Goal: Task Accomplishment & Management: Manage account settings

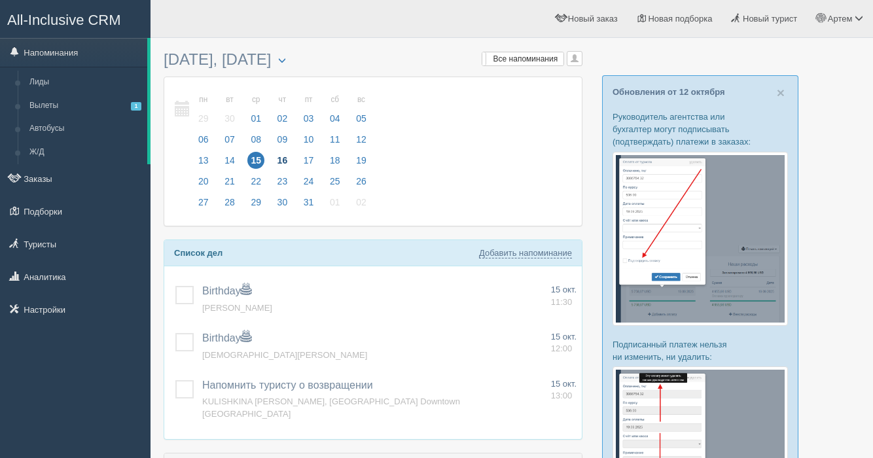
click at [281, 160] on span "16" at bounding box center [282, 160] width 17 height 17
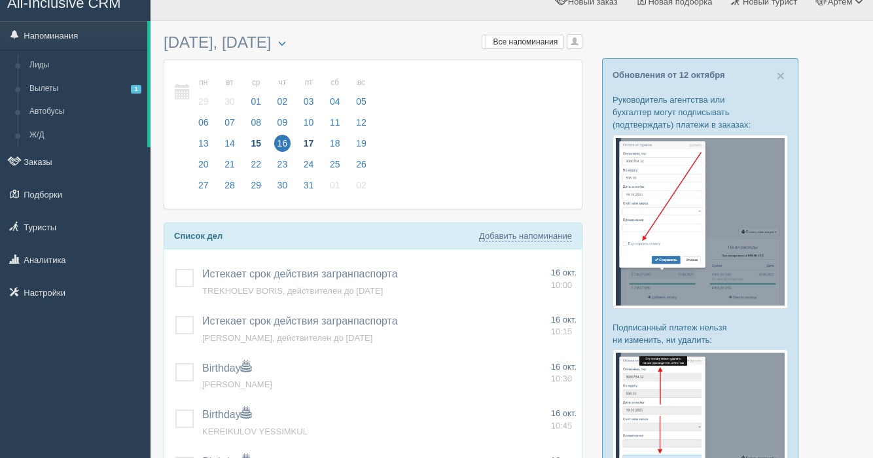
scroll to position [96, 0]
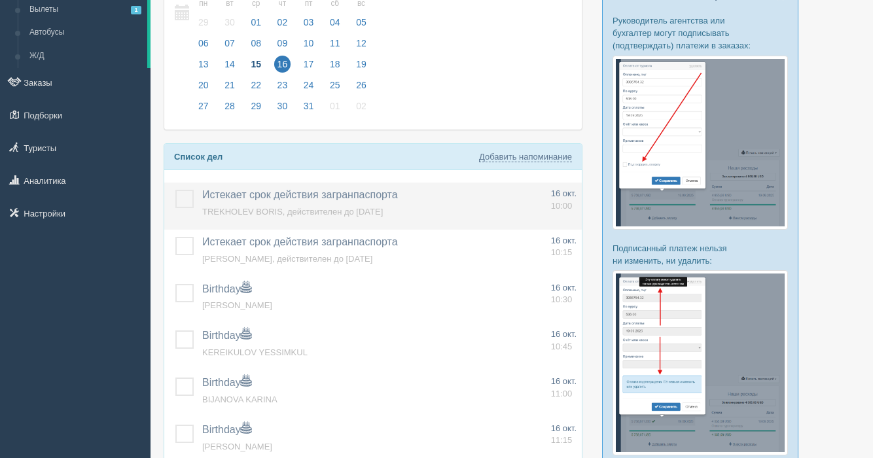
click at [175, 190] on label at bounding box center [175, 190] width 0 height 0
click at [0, 0] on input "checkbox" at bounding box center [0, 0] width 0 height 0
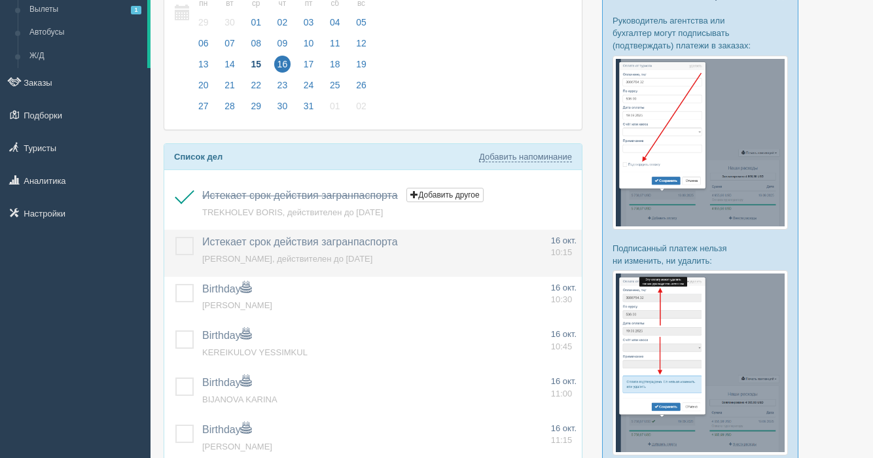
click at [175, 237] on label at bounding box center [175, 237] width 0 height 0
click at [0, 0] on input "checkbox" at bounding box center [0, 0] width 0 height 0
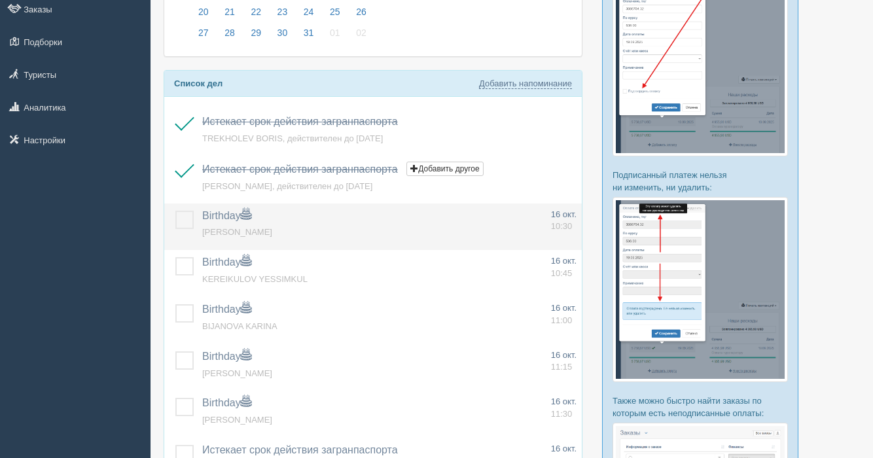
scroll to position [171, 0]
click at [175, 209] on label at bounding box center [175, 209] width 0 height 0
click at [0, 0] on input "checkbox" at bounding box center [0, 0] width 0 height 0
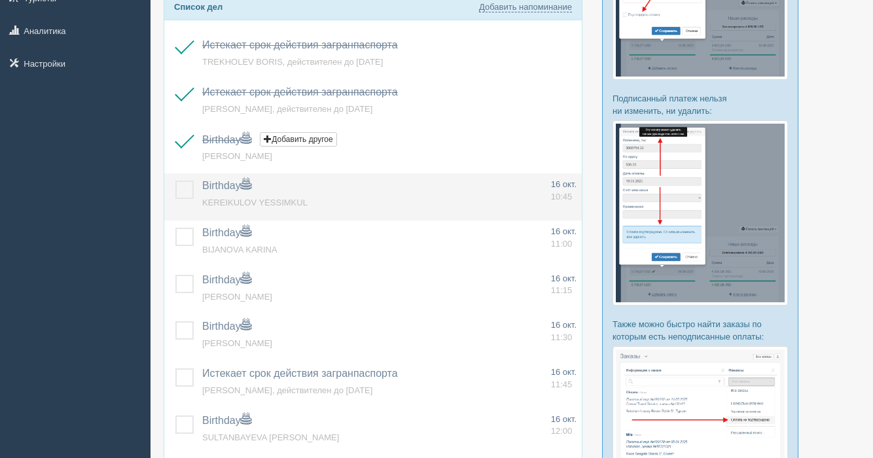
scroll to position [249, 0]
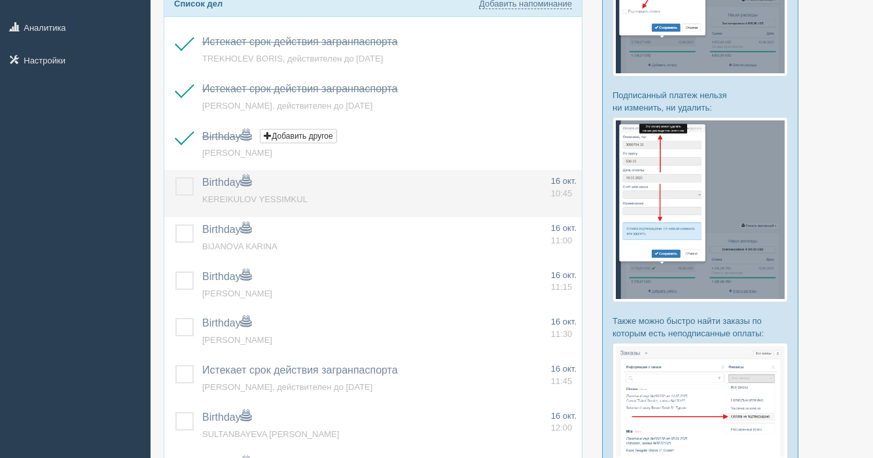
click at [175, 177] on label at bounding box center [175, 177] width 0 height 0
click at [0, 0] on input "checkbox" at bounding box center [0, 0] width 0 height 0
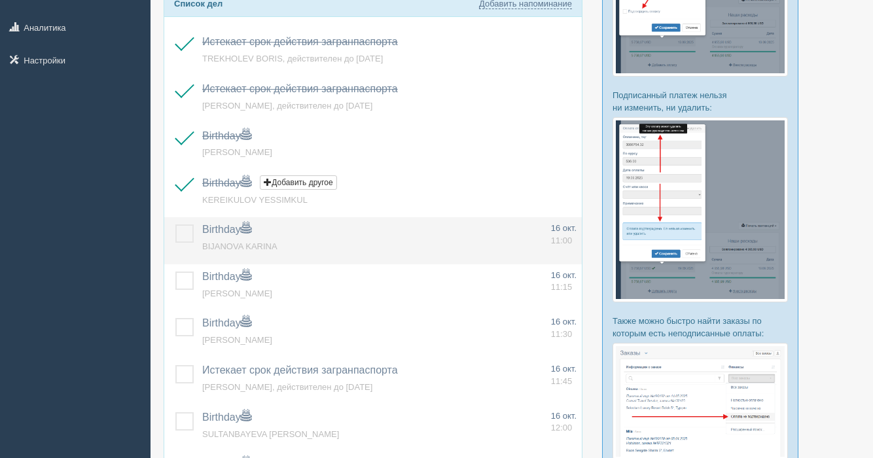
click at [175, 224] on label at bounding box center [175, 224] width 0 height 0
click at [0, 0] on input "checkbox" at bounding box center [0, 0] width 0 height 0
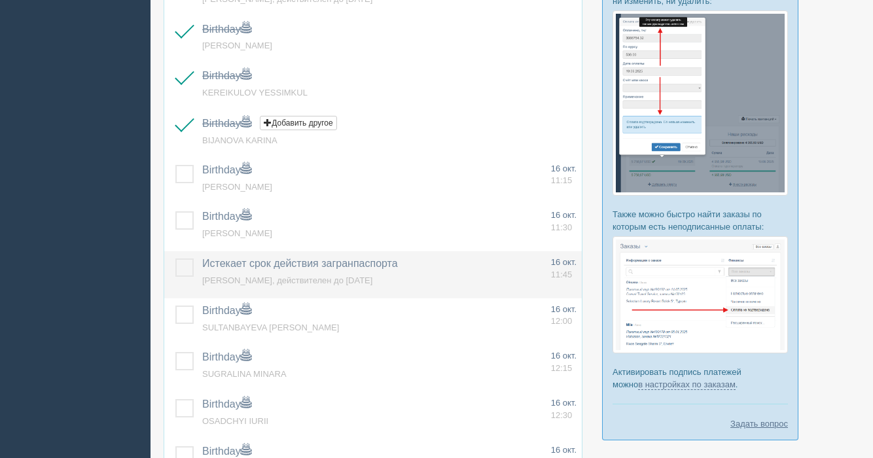
scroll to position [359, 0]
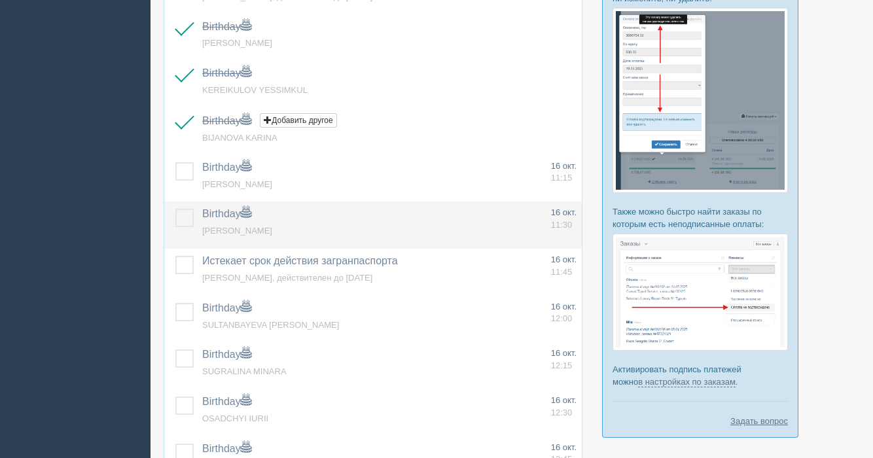
click at [175, 209] on label at bounding box center [175, 209] width 0 height 0
click at [0, 0] on input "checkbox" at bounding box center [0, 0] width 0 height 0
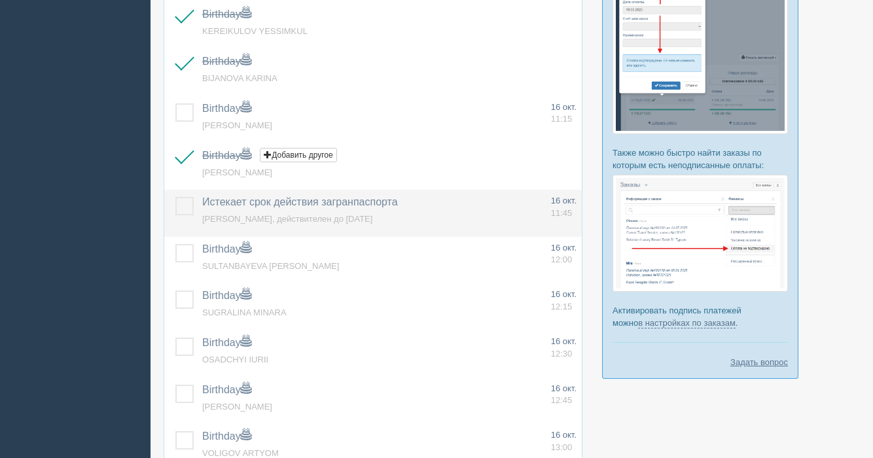
scroll to position [421, 0]
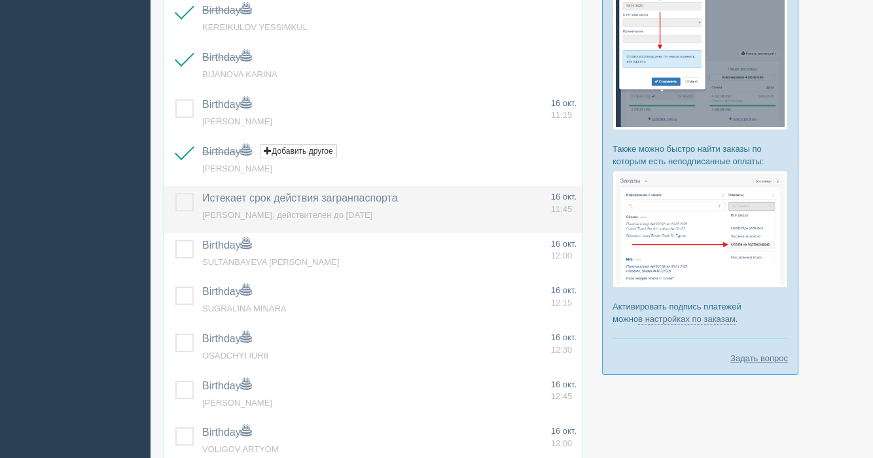
click at [175, 193] on label at bounding box center [175, 193] width 0 height 0
click at [0, 0] on input "checkbox" at bounding box center [0, 0] width 0 height 0
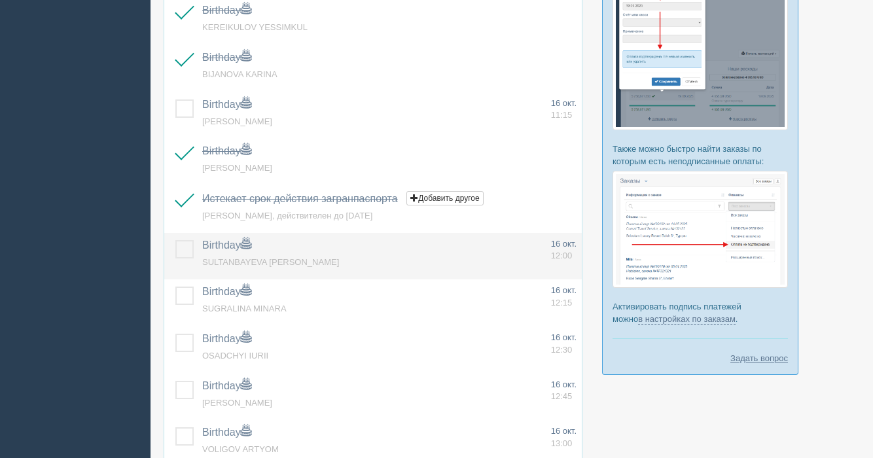
click at [175, 240] on label at bounding box center [175, 240] width 0 height 0
click at [0, 0] on input "checkbox" at bounding box center [0, 0] width 0 height 0
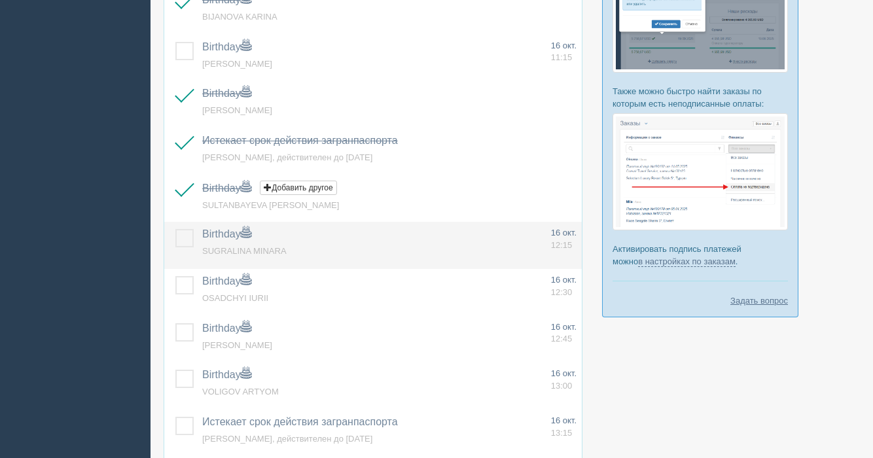
scroll to position [484, 0]
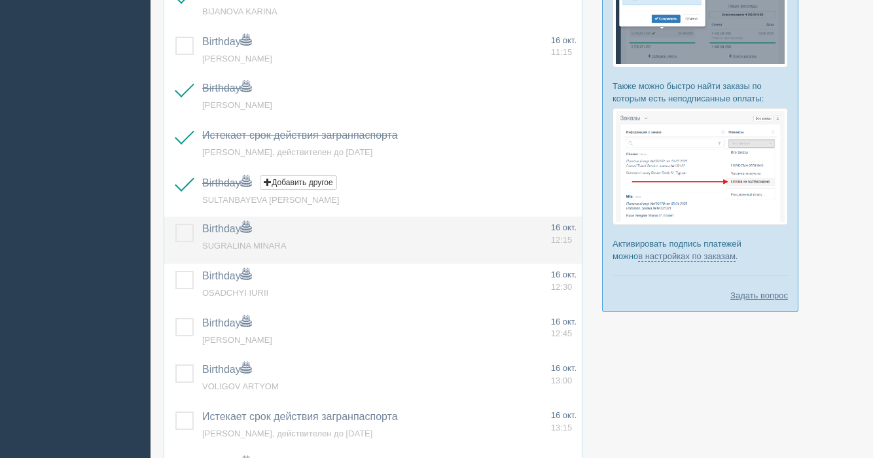
click at [175, 224] on label at bounding box center [175, 224] width 0 height 0
click at [0, 0] on input "checkbox" at bounding box center [0, 0] width 0 height 0
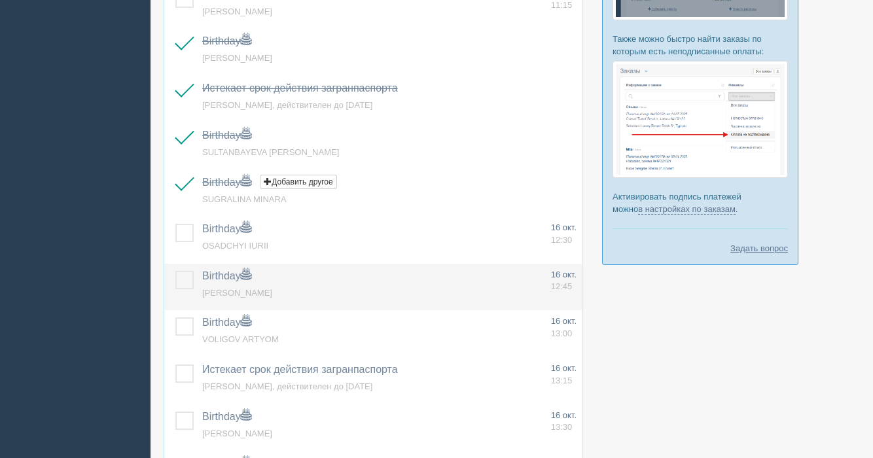
scroll to position [532, 0]
click at [175, 270] on label at bounding box center [175, 270] width 0 height 0
click at [0, 0] on input "checkbox" at bounding box center [0, 0] width 0 height 0
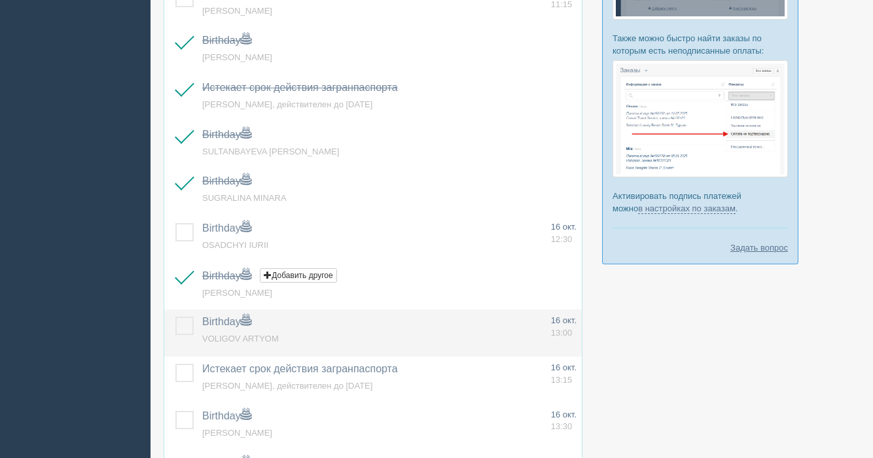
click at [175, 317] on label at bounding box center [175, 317] width 0 height 0
click at [0, 0] on input "checkbox" at bounding box center [0, 0] width 0 height 0
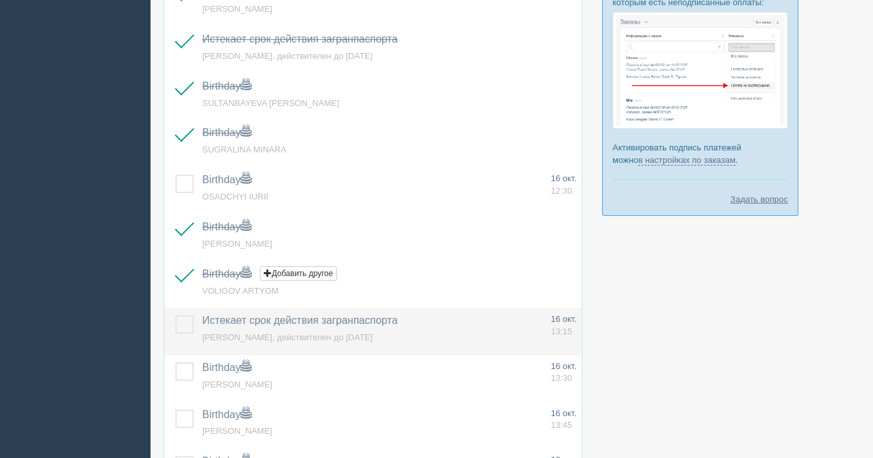
scroll to position [590, 0]
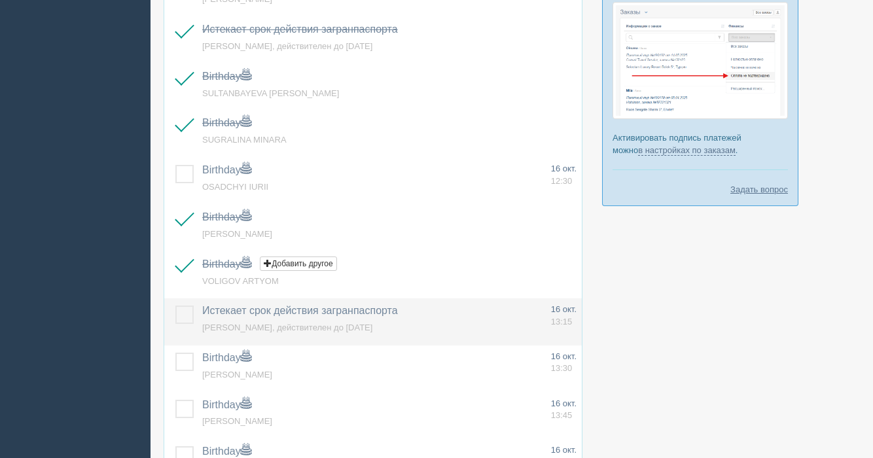
click at [175, 306] on label at bounding box center [175, 306] width 0 height 0
click at [0, 0] on input "checkbox" at bounding box center [0, 0] width 0 height 0
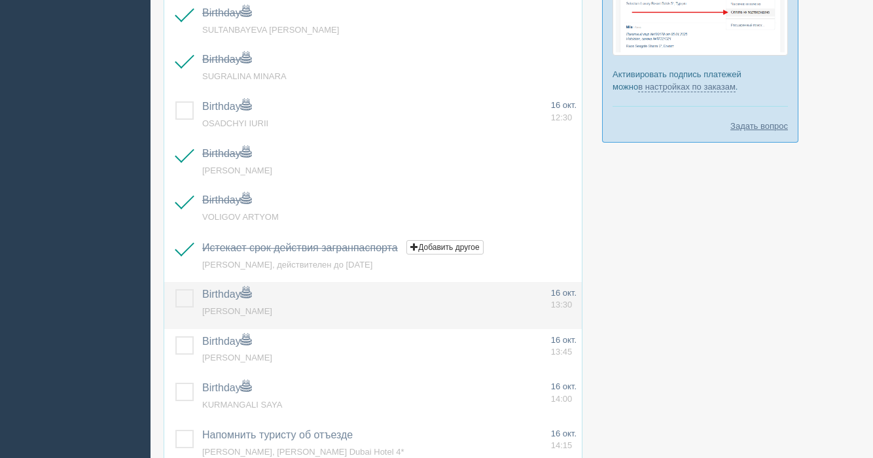
click at [175, 289] on label at bounding box center [175, 289] width 0 height 0
click at [0, 0] on input "checkbox" at bounding box center [0, 0] width 0 height 0
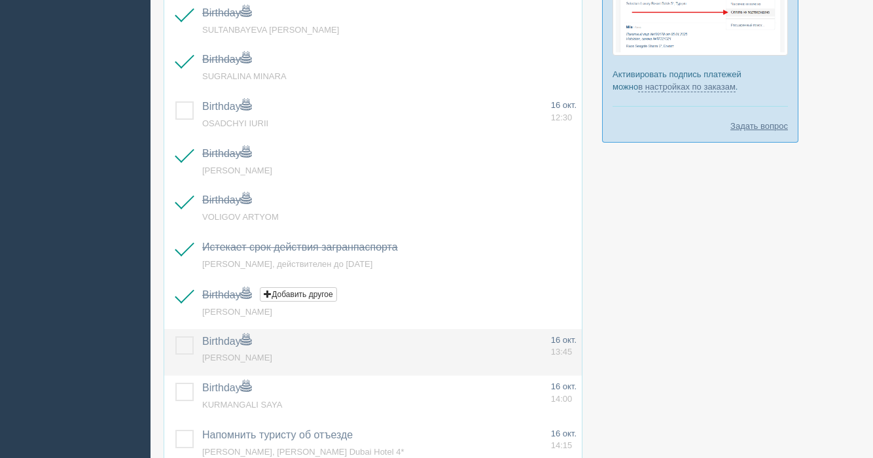
click at [175, 336] on label at bounding box center [175, 336] width 0 height 0
click at [0, 0] on input "checkbox" at bounding box center [0, 0] width 0 height 0
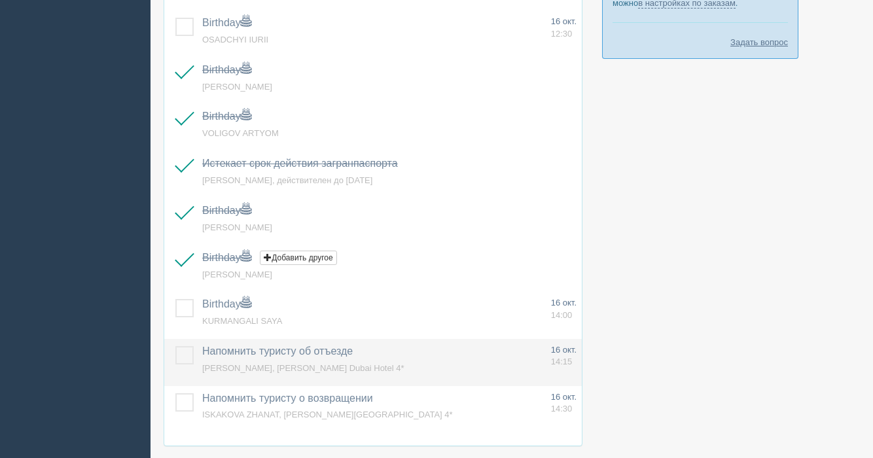
scroll to position [741, 0]
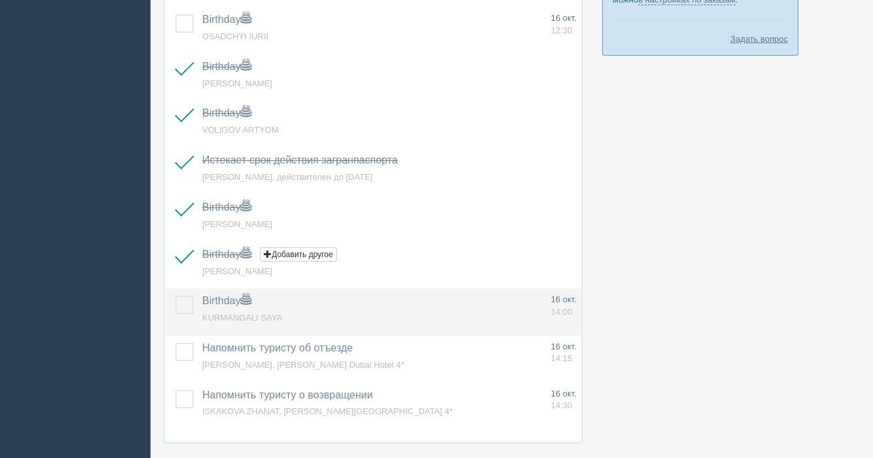
click at [175, 296] on label at bounding box center [175, 296] width 0 height 0
click at [0, 0] on input "checkbox" at bounding box center [0, 0] width 0 height 0
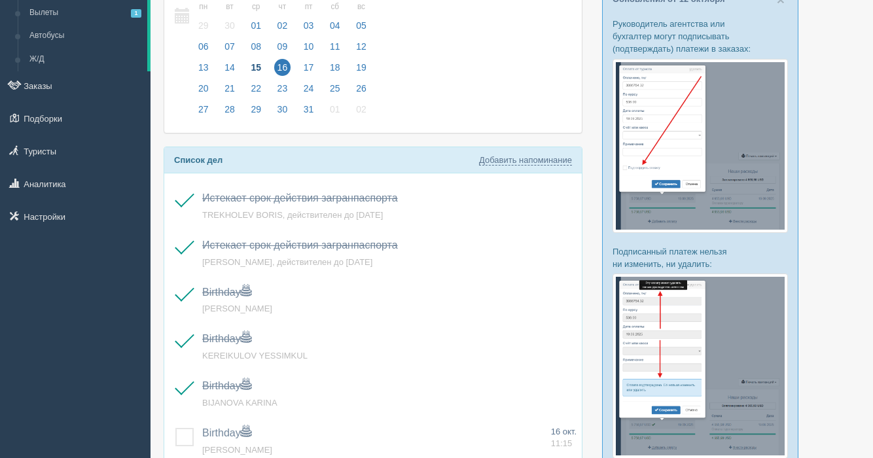
scroll to position [47, 0]
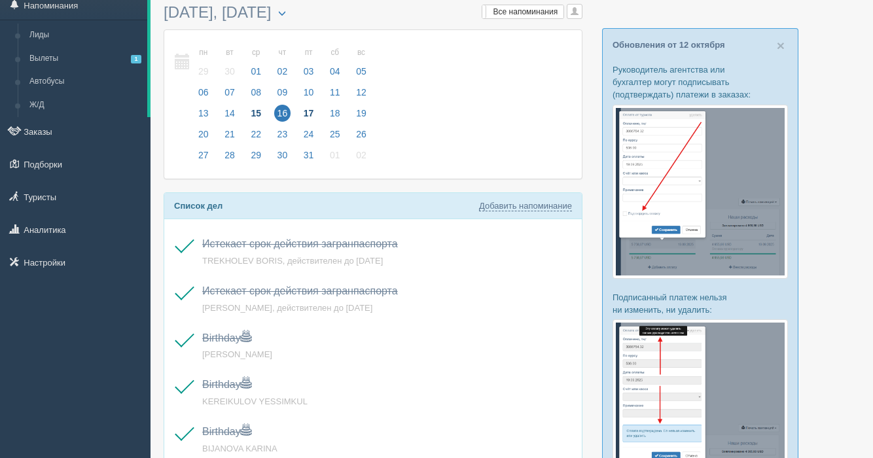
click at [306, 113] on span "17" at bounding box center [308, 113] width 17 height 17
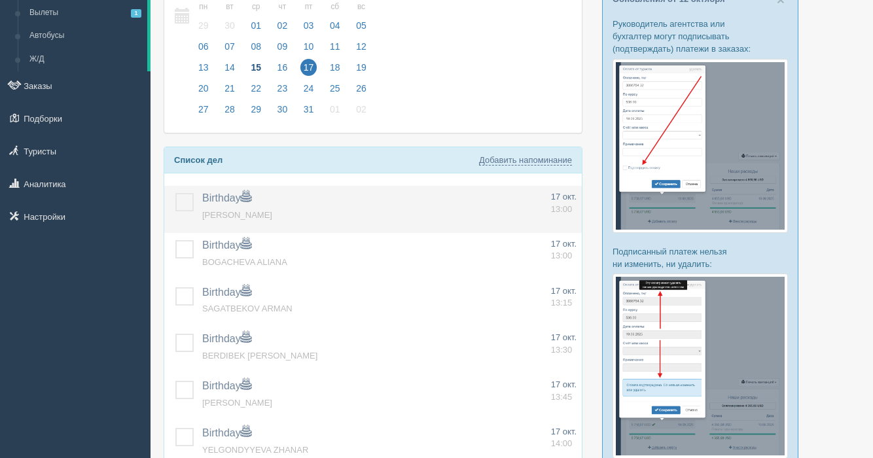
scroll to position [94, 0]
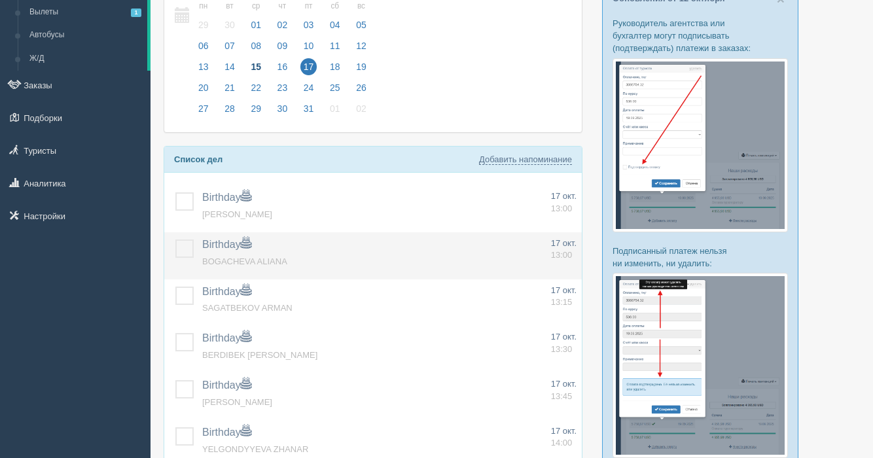
click at [175, 240] on label at bounding box center [175, 240] width 0 height 0
click at [0, 0] on input "checkbox" at bounding box center [0, 0] width 0 height 0
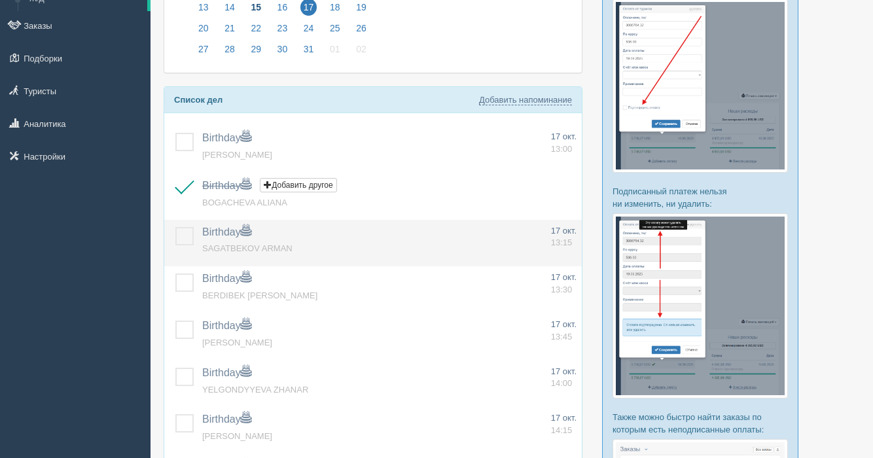
scroll to position [154, 0]
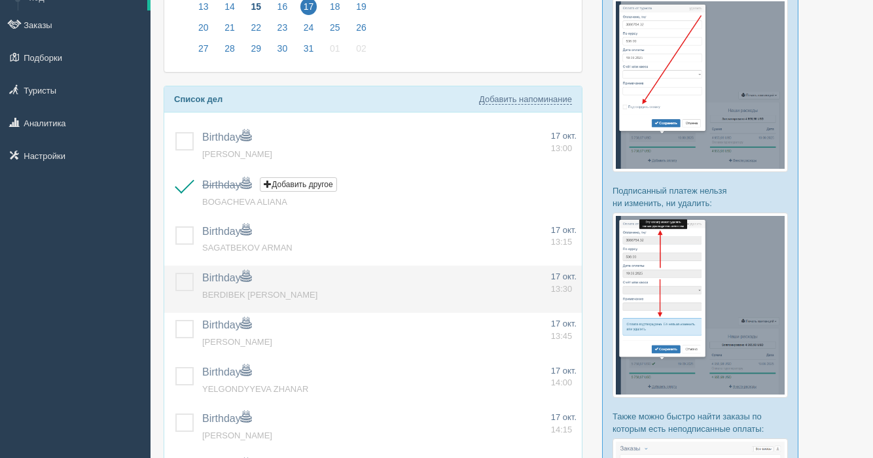
click at [175, 273] on label at bounding box center [175, 273] width 0 height 0
click at [0, 0] on input "checkbox" at bounding box center [0, 0] width 0 height 0
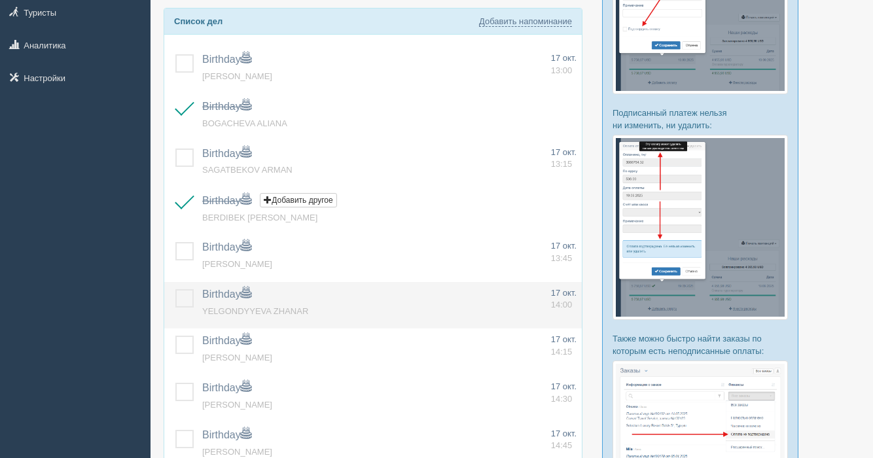
scroll to position [261, 0]
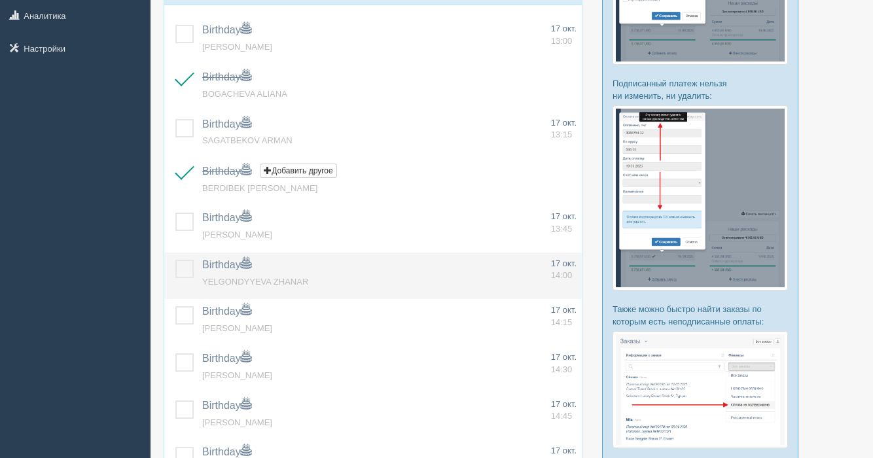
click at [175, 260] on label at bounding box center [175, 260] width 0 height 0
click at [0, 0] on input "checkbox" at bounding box center [0, 0] width 0 height 0
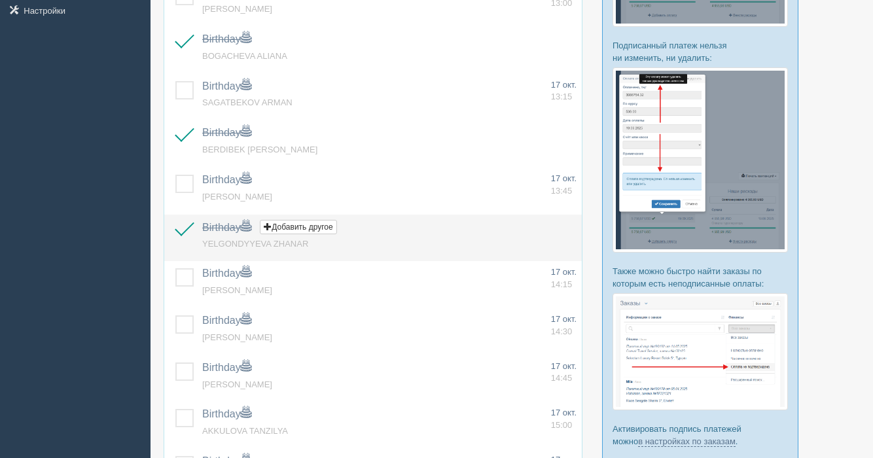
scroll to position [311, 0]
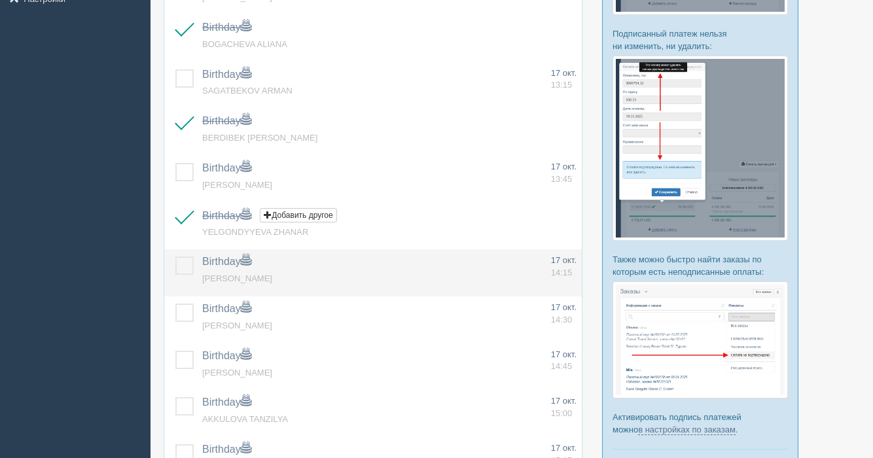
click at [175, 257] on label at bounding box center [175, 257] width 0 height 0
click at [0, 0] on input "checkbox" at bounding box center [0, 0] width 0 height 0
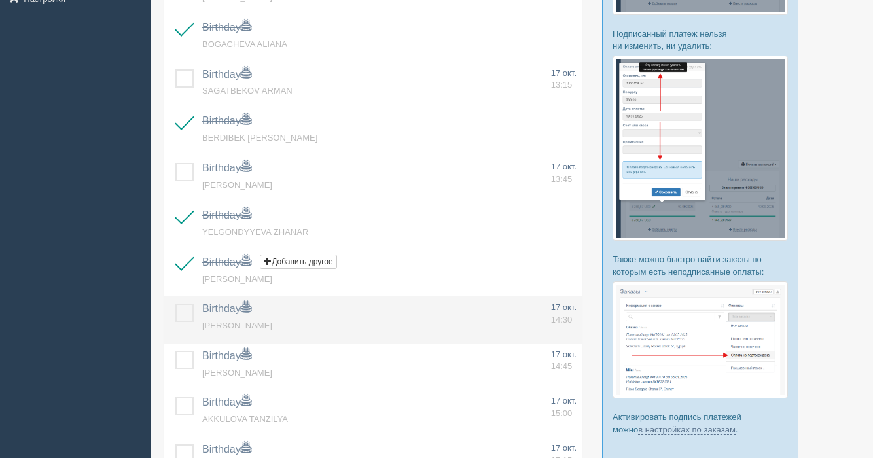
click at [175, 304] on label at bounding box center [175, 304] width 0 height 0
click at [0, 0] on input "checkbox" at bounding box center [0, 0] width 0 height 0
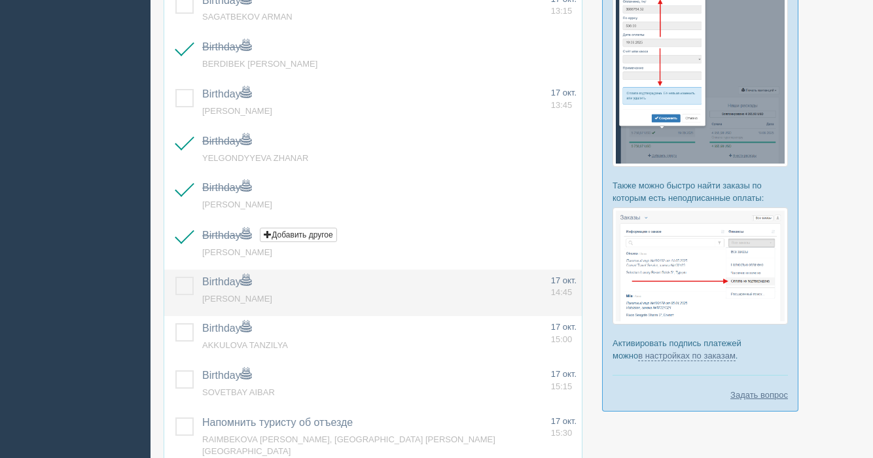
click at [175, 277] on label at bounding box center [175, 277] width 0 height 0
click at [0, 0] on input "checkbox" at bounding box center [0, 0] width 0 height 0
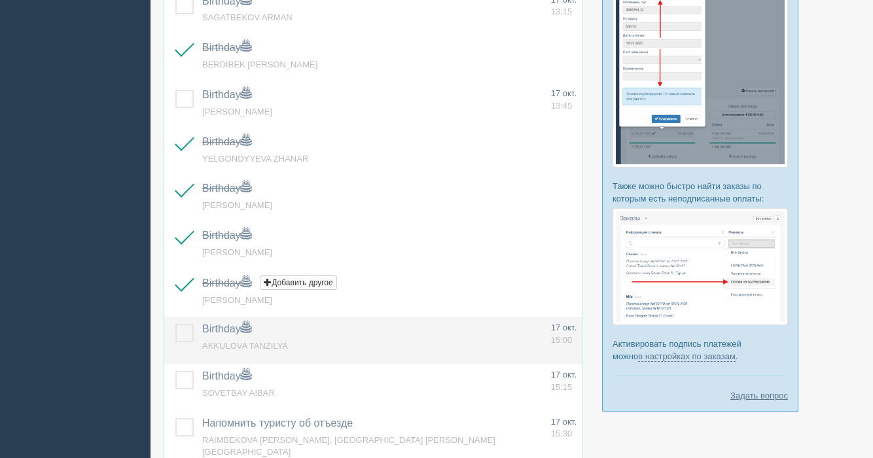
click at [175, 324] on label at bounding box center [175, 324] width 0 height 0
click at [0, 0] on input "checkbox" at bounding box center [0, 0] width 0 height 0
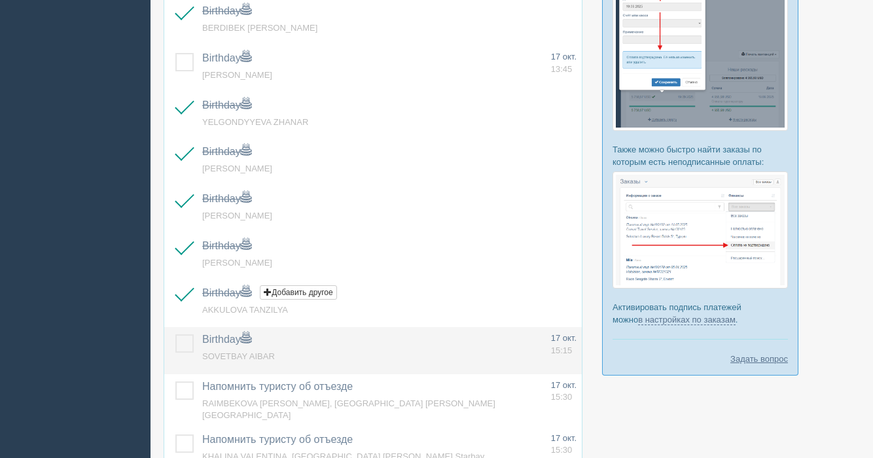
click at [175, 334] on label at bounding box center [175, 334] width 0 height 0
click at [0, 0] on input "checkbox" at bounding box center [0, 0] width 0 height 0
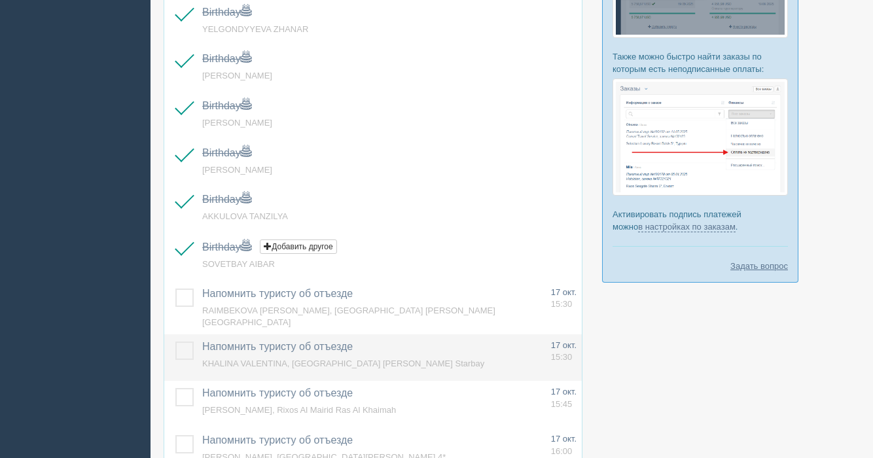
scroll to position [561, 0]
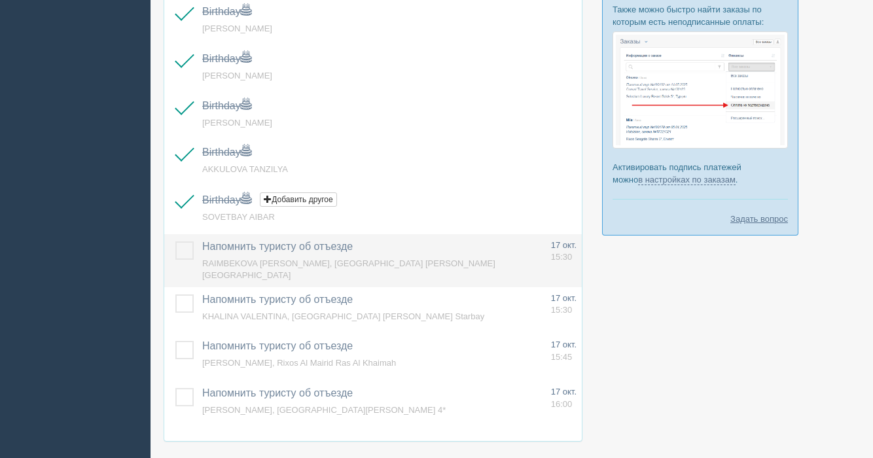
click at [175, 241] on label at bounding box center [175, 241] width 0 height 0
click at [0, 0] on input "checkbox" at bounding box center [0, 0] width 0 height 0
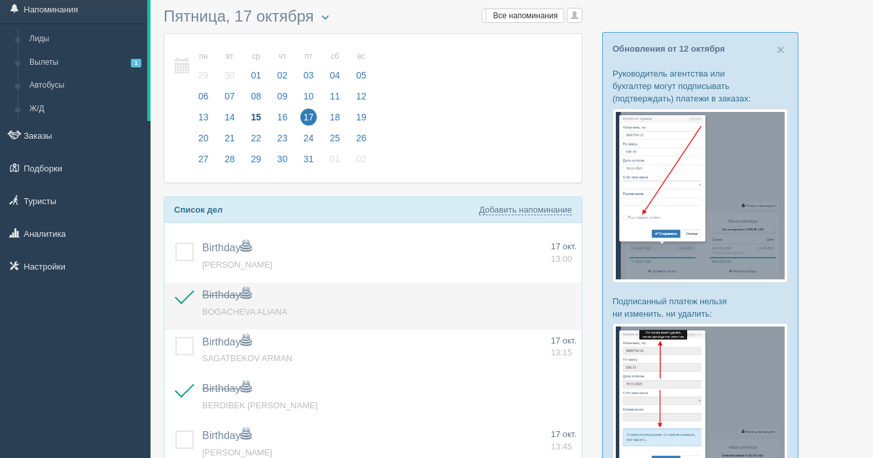
scroll to position [0, 0]
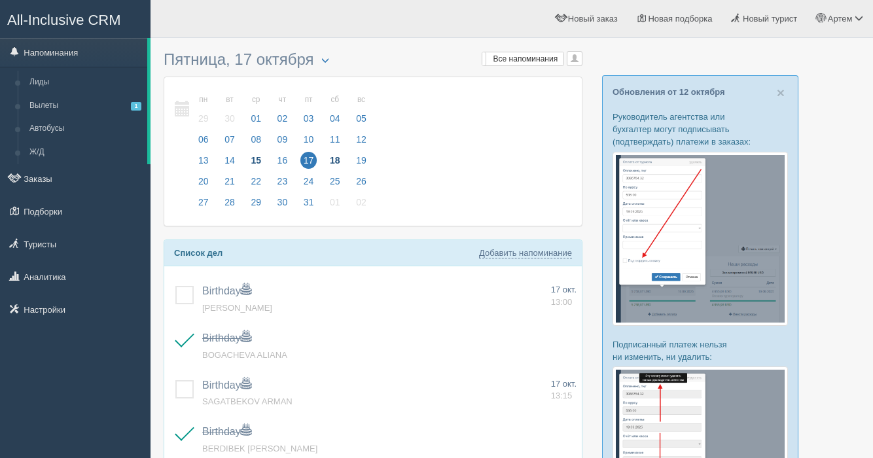
click at [332, 158] on span "18" at bounding box center [335, 160] width 17 height 17
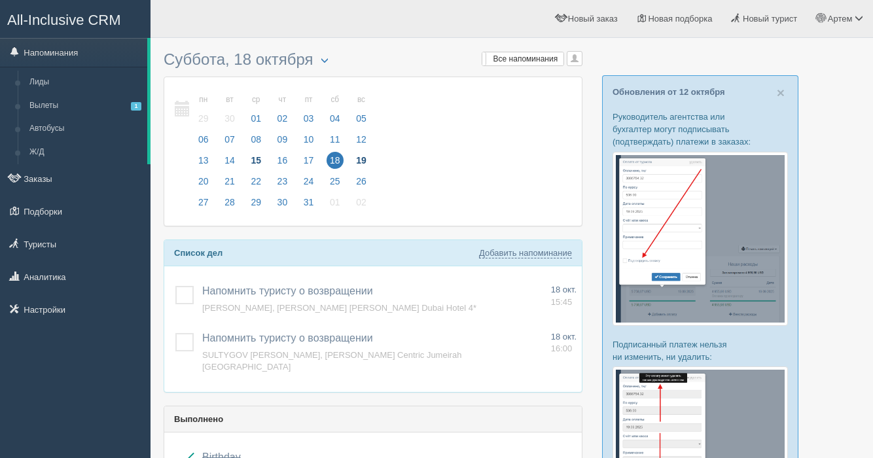
click at [361, 156] on span "19" at bounding box center [361, 160] width 17 height 17
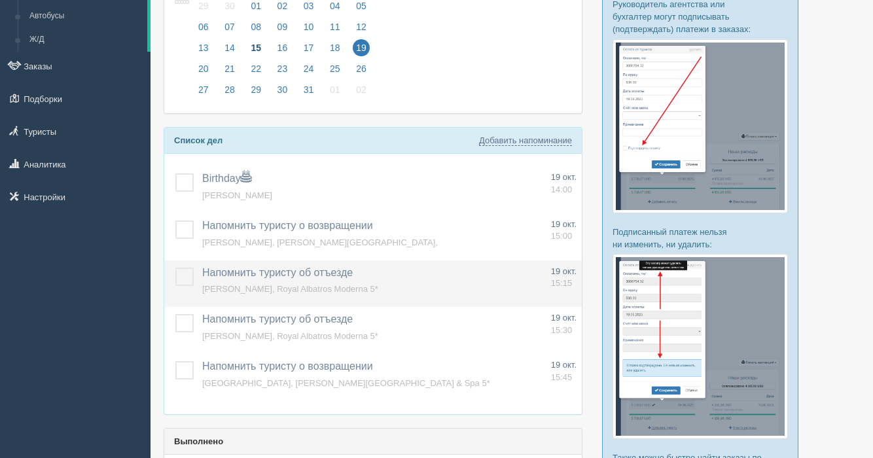
scroll to position [114, 0]
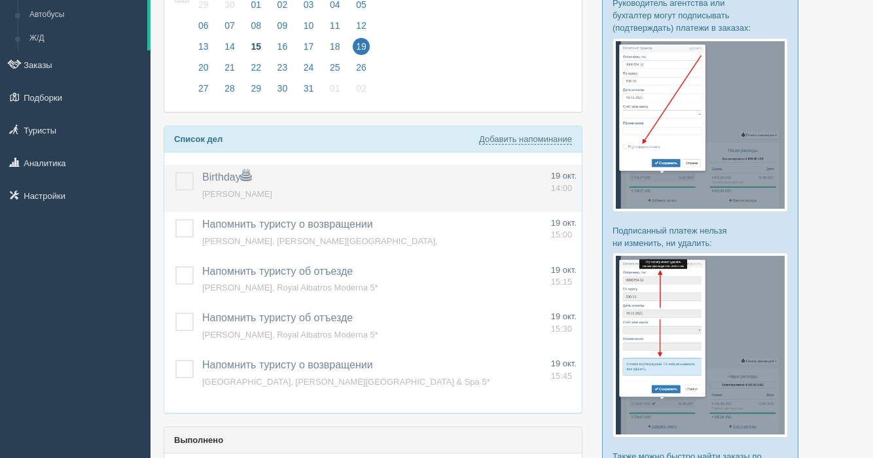
click at [175, 172] on label at bounding box center [175, 172] width 0 height 0
click at [0, 0] on input "checkbox" at bounding box center [0, 0] width 0 height 0
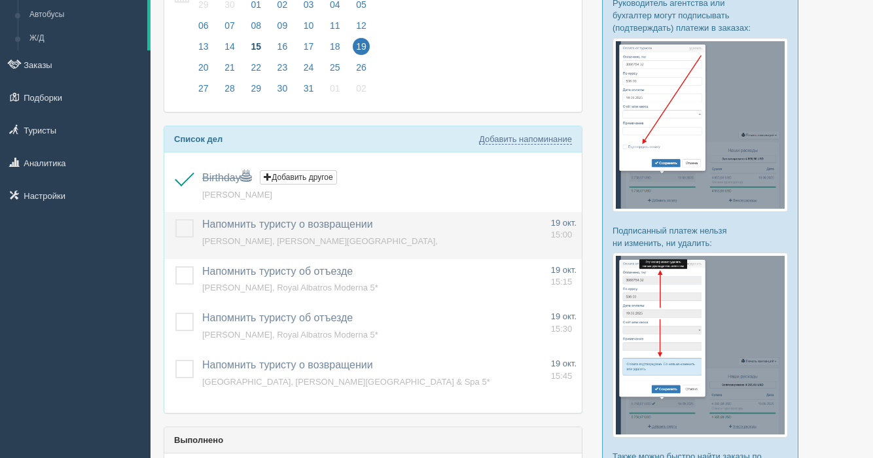
click at [175, 219] on label at bounding box center [175, 219] width 0 height 0
click at [0, 0] on input "checkbox" at bounding box center [0, 0] width 0 height 0
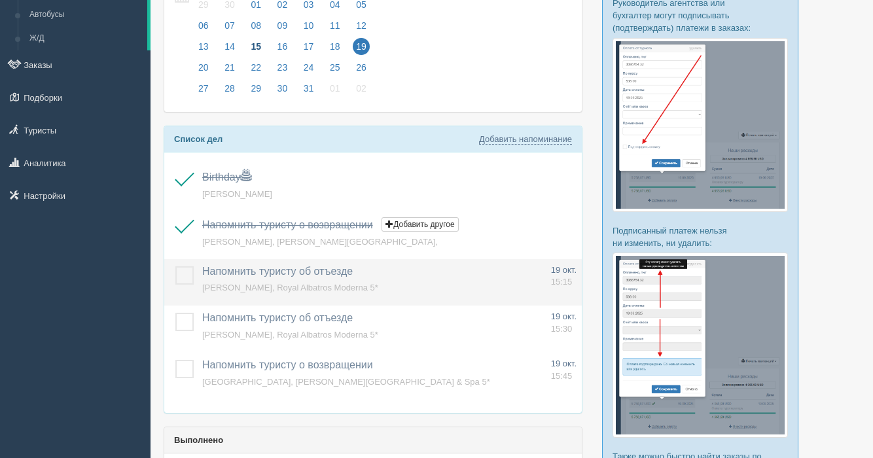
click at [175, 266] on label at bounding box center [175, 266] width 0 height 0
click at [0, 0] on input "checkbox" at bounding box center [0, 0] width 0 height 0
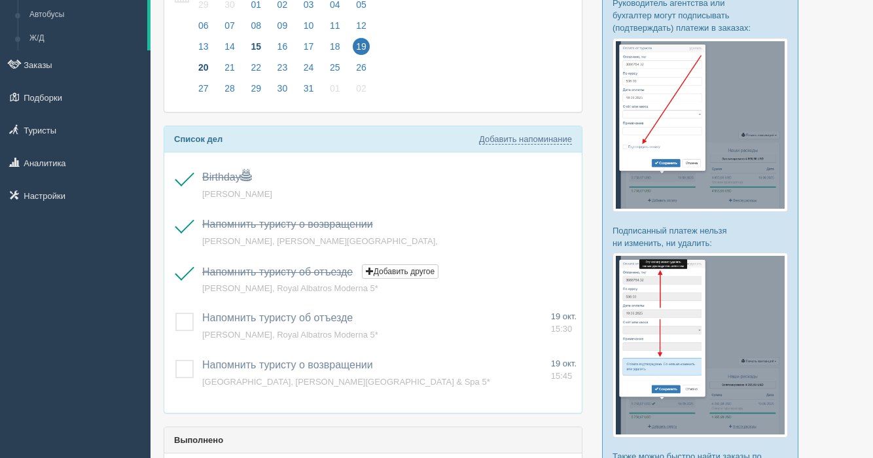
click at [209, 65] on span "20" at bounding box center [203, 67] width 17 height 17
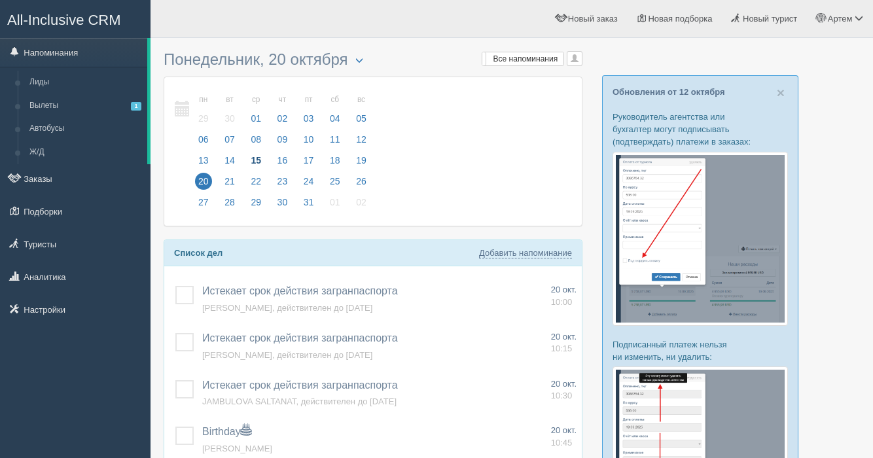
scroll to position [90, 0]
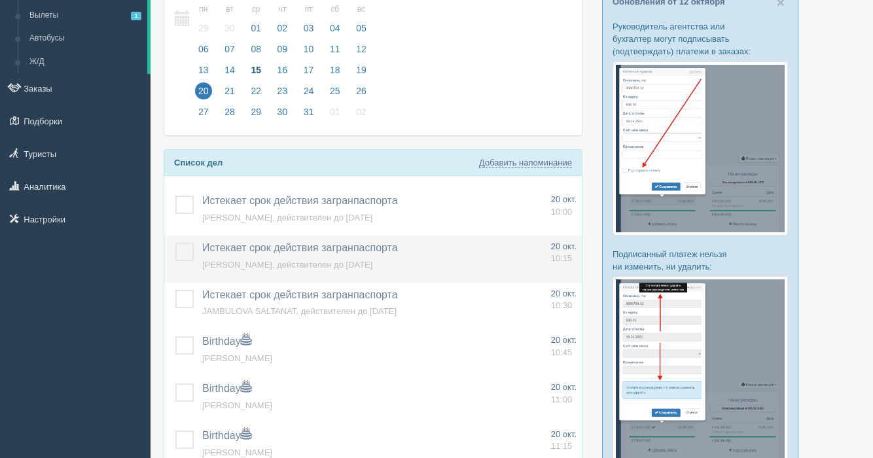
drag, startPoint x: 185, startPoint y: 203, endPoint x: 190, endPoint y: 249, distance: 46.1
click at [175, 196] on label at bounding box center [175, 196] width 0 height 0
click at [0, 0] on input "checkbox" at bounding box center [0, 0] width 0 height 0
click at [175, 243] on label at bounding box center [175, 243] width 0 height 0
click at [0, 0] on input "checkbox" at bounding box center [0, 0] width 0 height 0
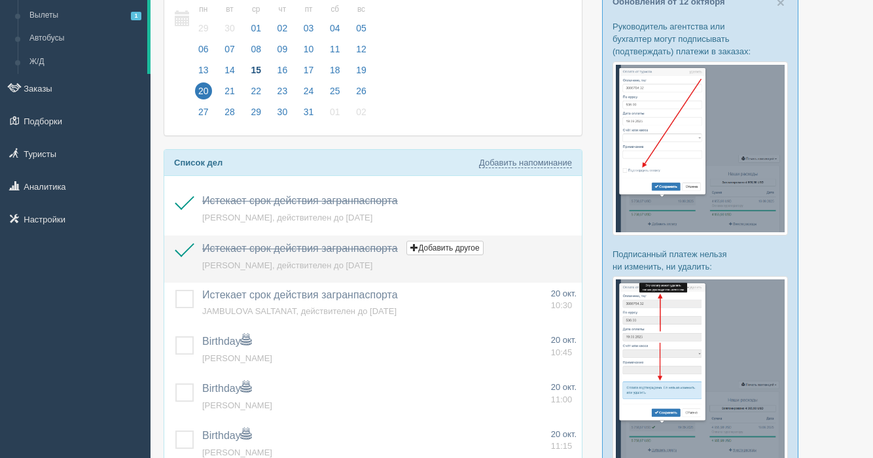
scroll to position [131, 0]
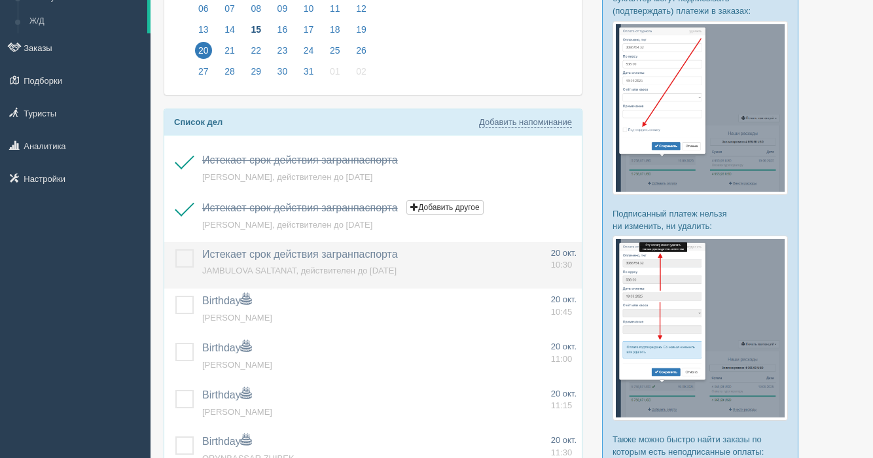
click at [175, 249] on label at bounding box center [175, 249] width 0 height 0
click at [0, 0] on input "checkbox" at bounding box center [0, 0] width 0 height 0
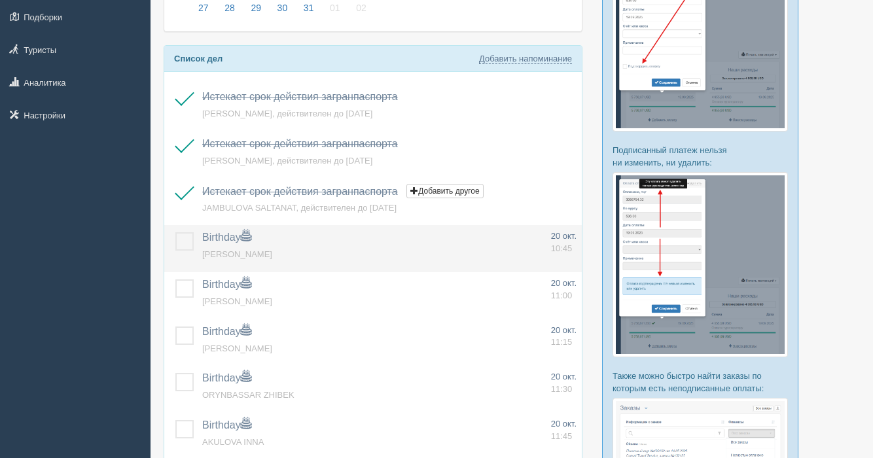
scroll to position [196, 0]
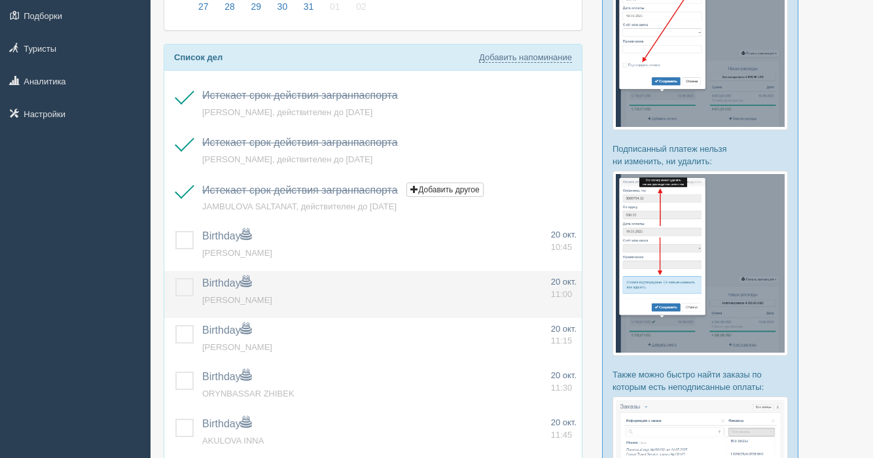
drag, startPoint x: 182, startPoint y: 240, endPoint x: 186, endPoint y: 279, distance: 40.2
click at [175, 231] on label at bounding box center [175, 231] width 0 height 0
click at [0, 0] on input "checkbox" at bounding box center [0, 0] width 0 height 0
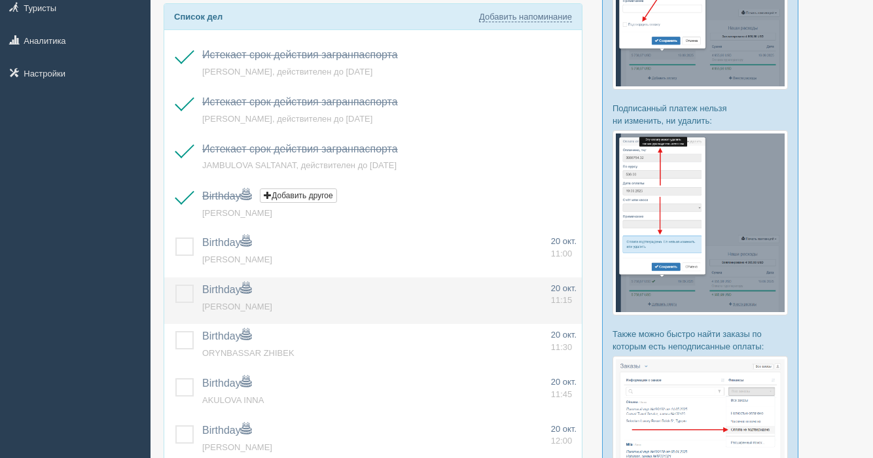
scroll to position [238, 0]
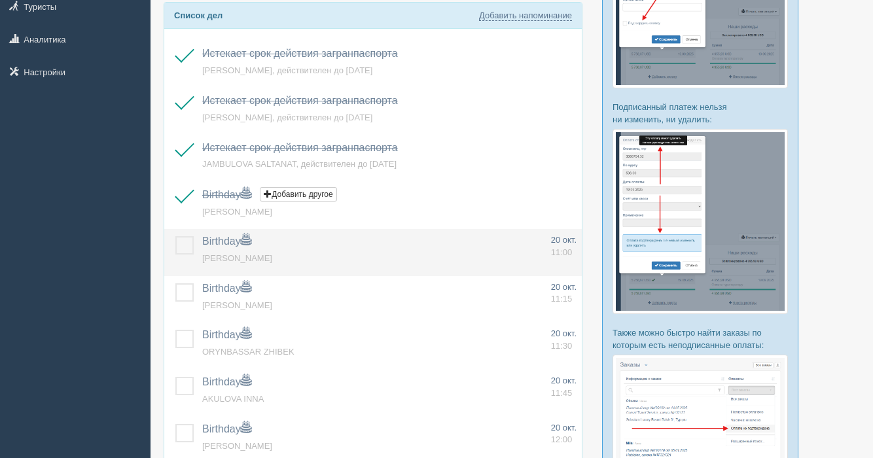
click at [175, 236] on label at bounding box center [175, 236] width 0 height 0
click at [0, 0] on input "checkbox" at bounding box center [0, 0] width 0 height 0
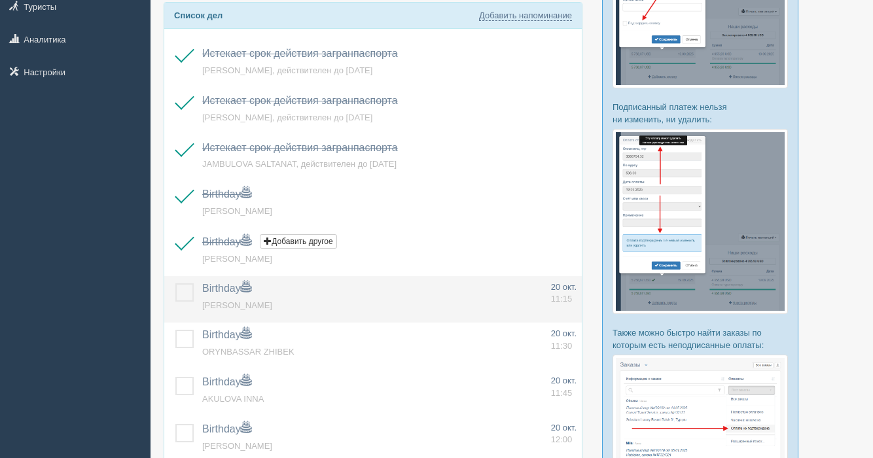
scroll to position [289, 0]
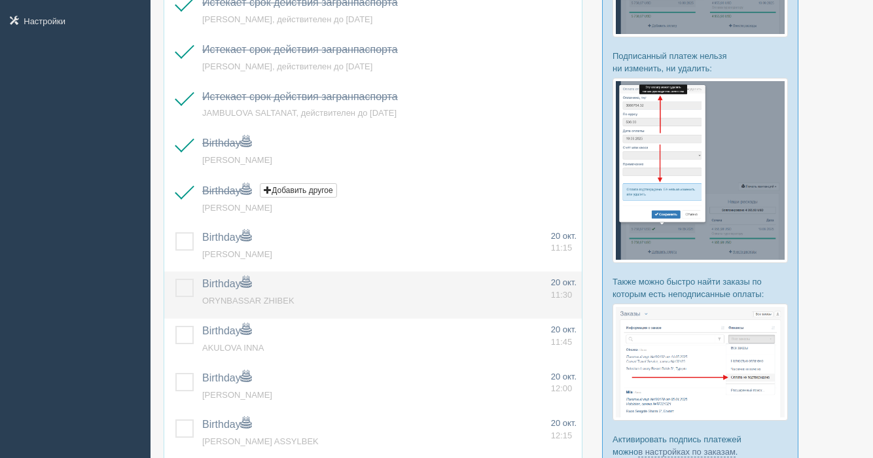
click at [175, 279] on label at bounding box center [175, 279] width 0 height 0
click at [0, 0] on input "checkbox" at bounding box center [0, 0] width 0 height 0
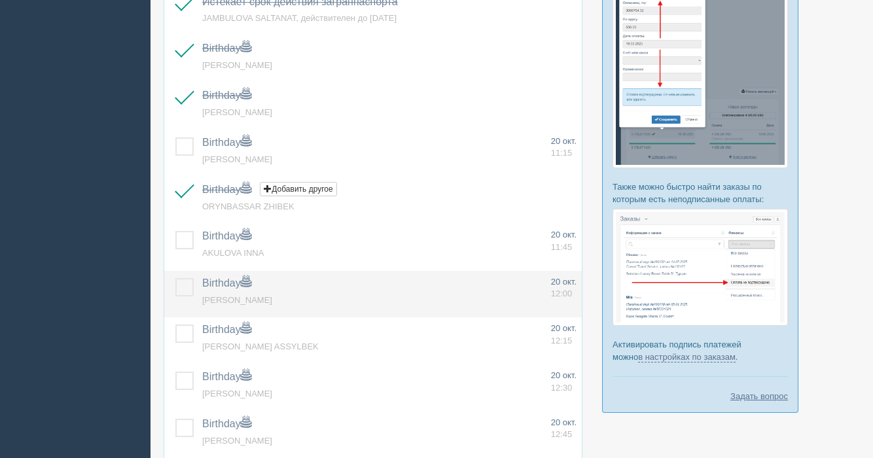
scroll to position [385, 0]
click at [175, 276] on label at bounding box center [175, 276] width 0 height 0
click at [0, 0] on input "checkbox" at bounding box center [0, 0] width 0 height 0
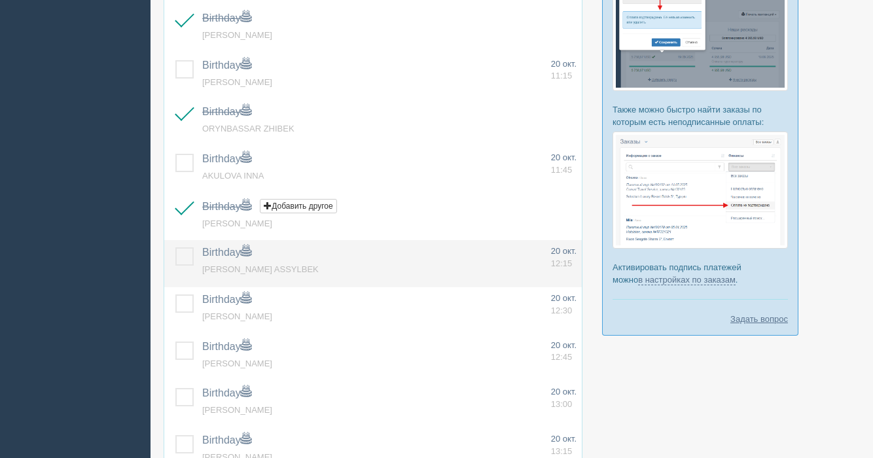
scroll to position [469, 0]
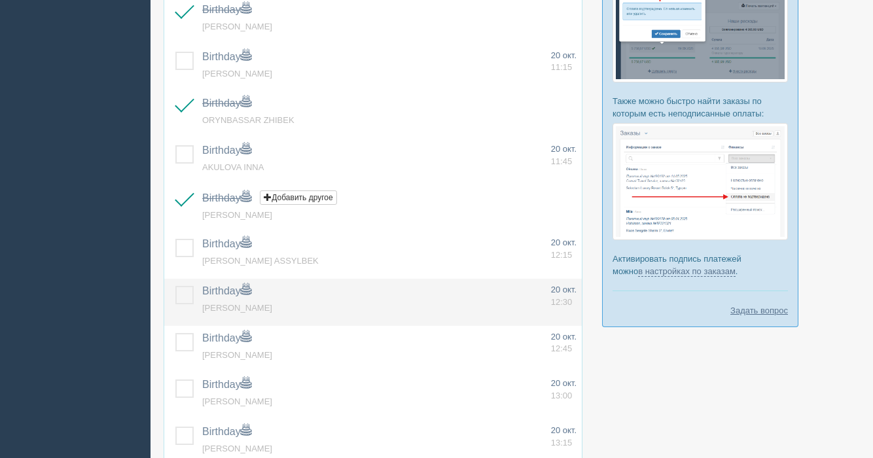
drag, startPoint x: 187, startPoint y: 299, endPoint x: 187, endPoint y: 323, distance: 24.2
click at [175, 286] on label at bounding box center [175, 286] width 0 height 0
click at [0, 0] on input "checkbox" at bounding box center [0, 0] width 0 height 0
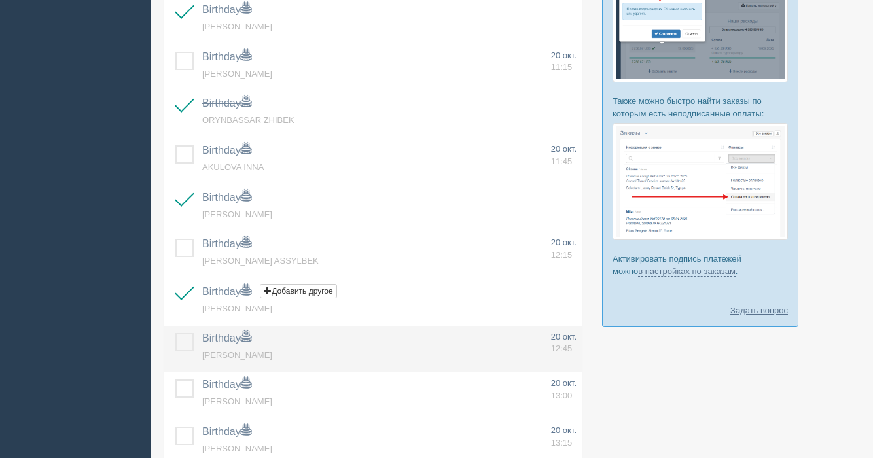
scroll to position [514, 0]
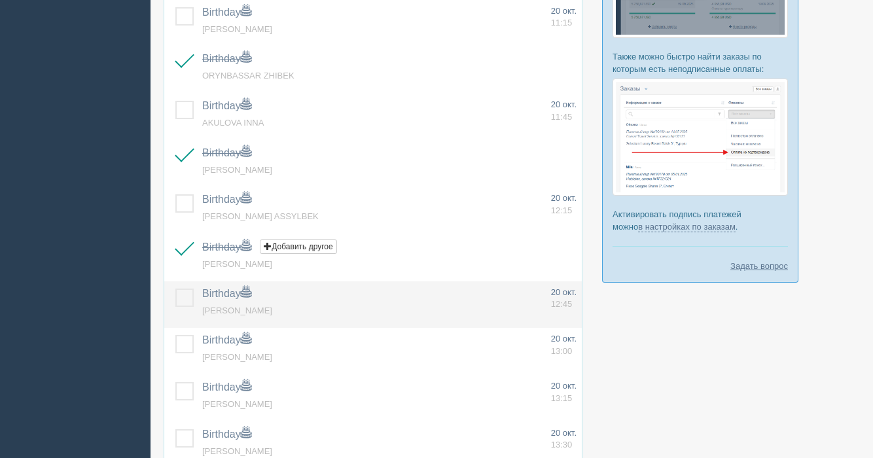
drag, startPoint x: 184, startPoint y: 300, endPoint x: 188, endPoint y: 320, distance: 20.0
click at [175, 289] on label at bounding box center [175, 289] width 0 height 0
click at [0, 0] on input "checkbox" at bounding box center [0, 0] width 0 height 0
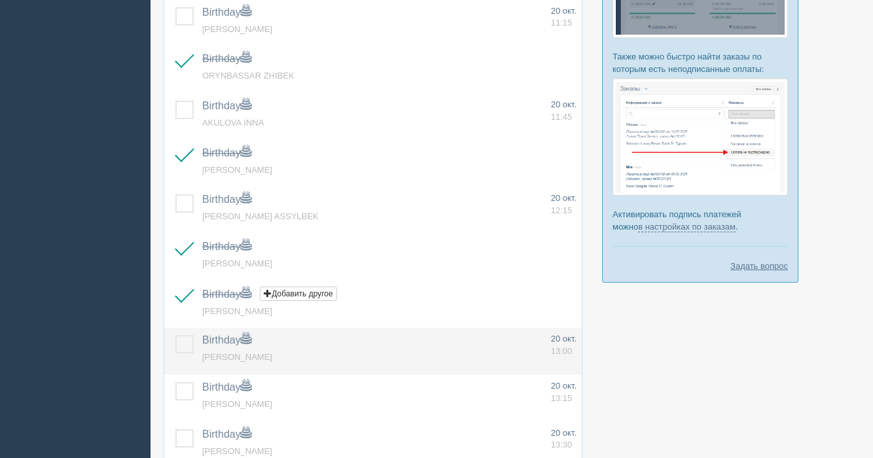
click at [175, 335] on label at bounding box center [175, 335] width 0 height 0
click at [0, 0] on input "checkbox" at bounding box center [0, 0] width 0 height 0
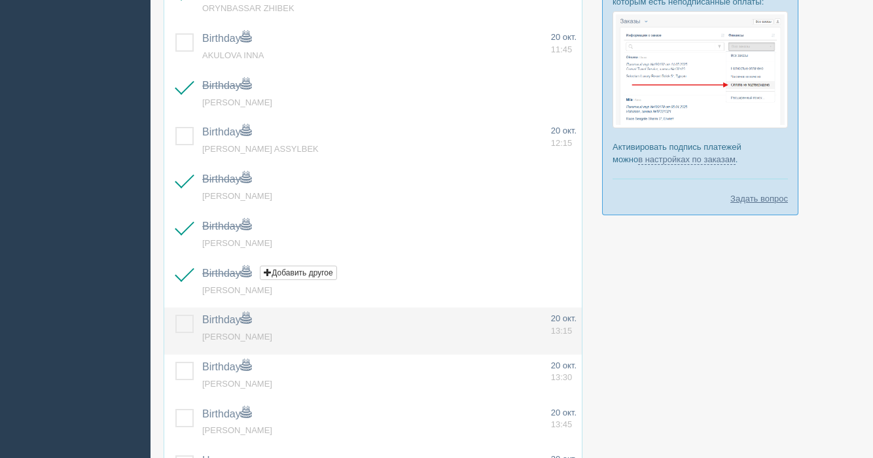
scroll to position [584, 0]
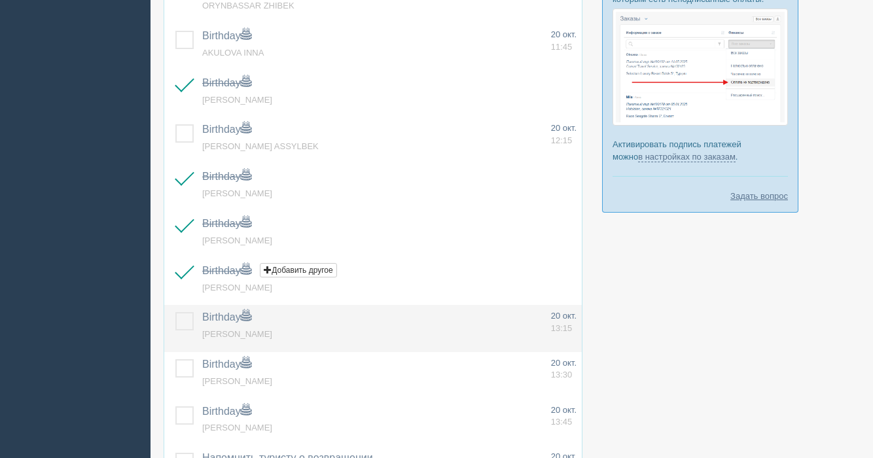
drag, startPoint x: 184, startPoint y: 326, endPoint x: 188, endPoint y: 334, distance: 9.1
click at [175, 312] on label at bounding box center [175, 312] width 0 height 0
click at [0, 0] on input "checkbox" at bounding box center [0, 0] width 0 height 0
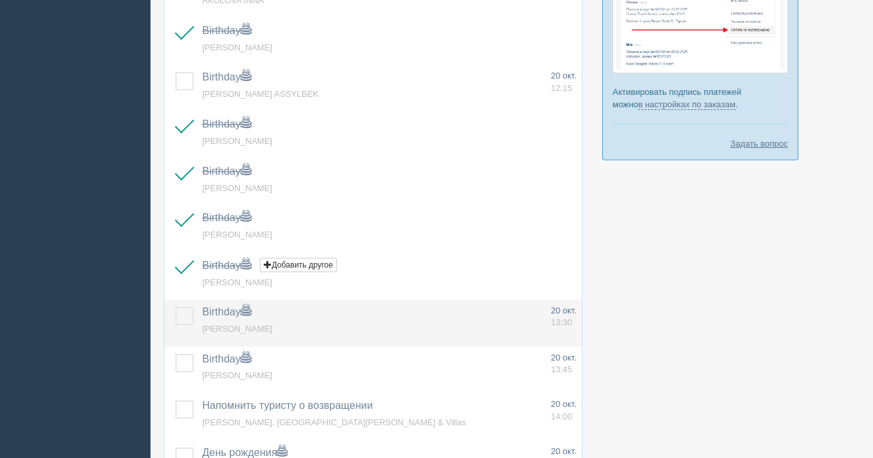
scroll to position [638, 0]
click at [175, 305] on label at bounding box center [175, 305] width 0 height 0
click at [0, 0] on input "checkbox" at bounding box center [0, 0] width 0 height 0
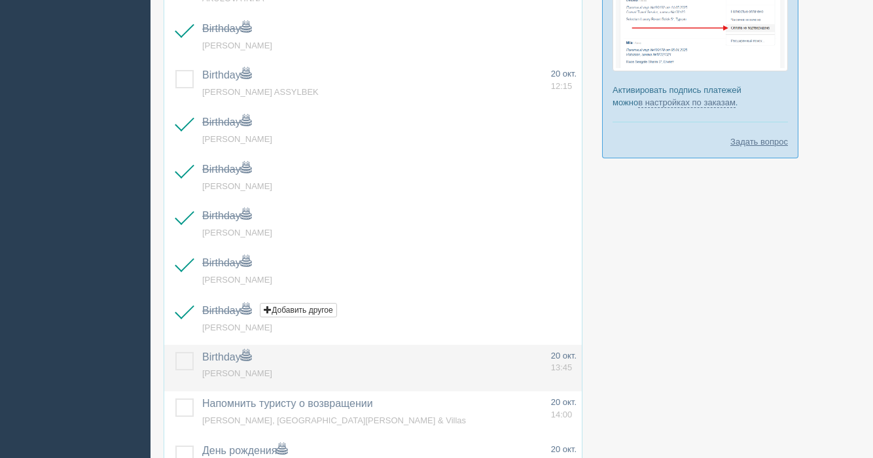
click at [175, 352] on label at bounding box center [175, 352] width 0 height 0
click at [0, 0] on input "checkbox" at bounding box center [0, 0] width 0 height 0
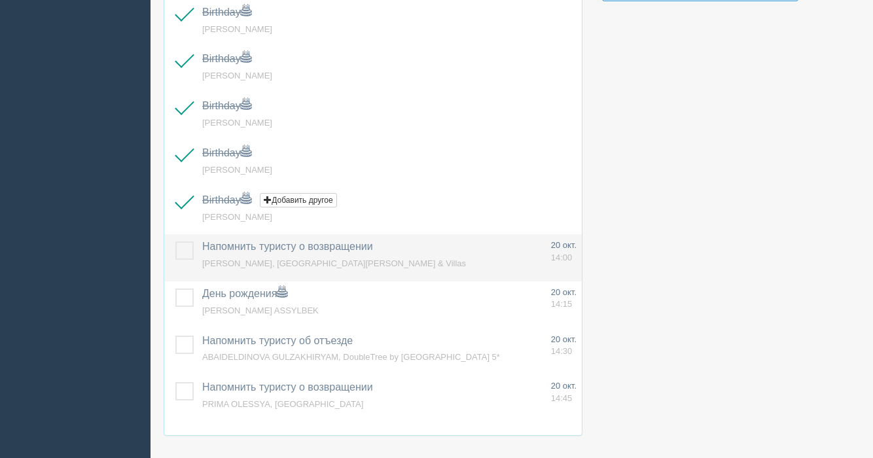
scroll to position [796, 0]
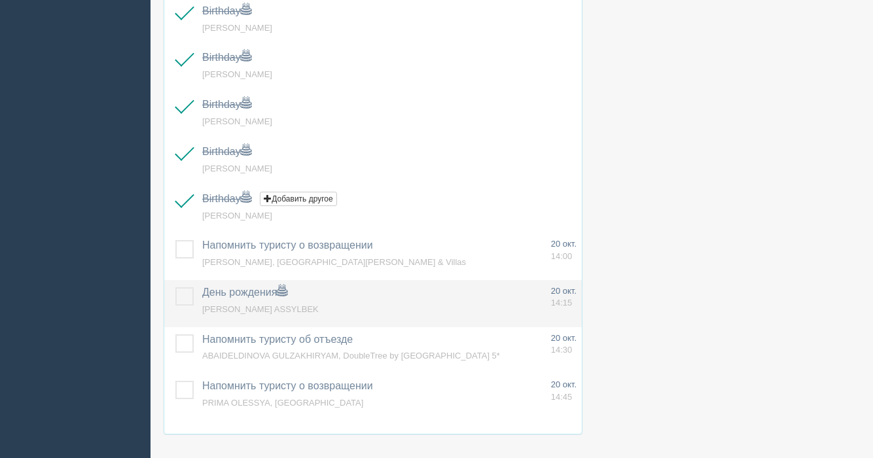
click at [175, 287] on label at bounding box center [175, 287] width 0 height 0
click at [0, 0] on input "checkbox" at bounding box center [0, 0] width 0 height 0
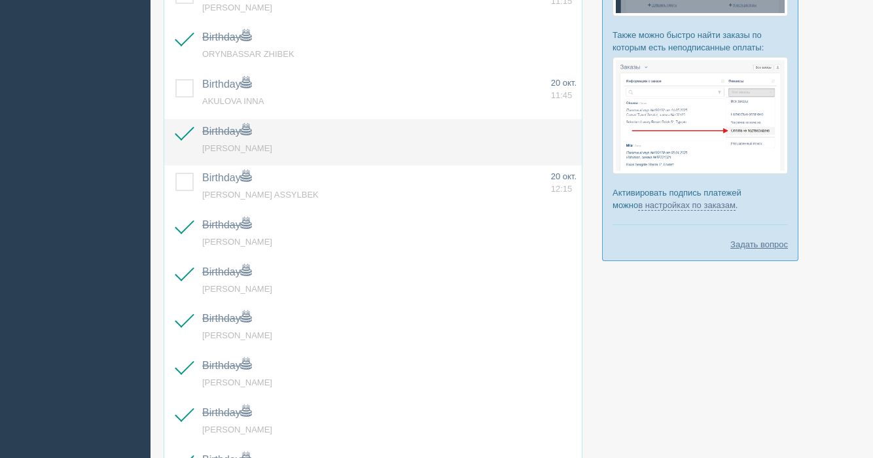
scroll to position [0, 0]
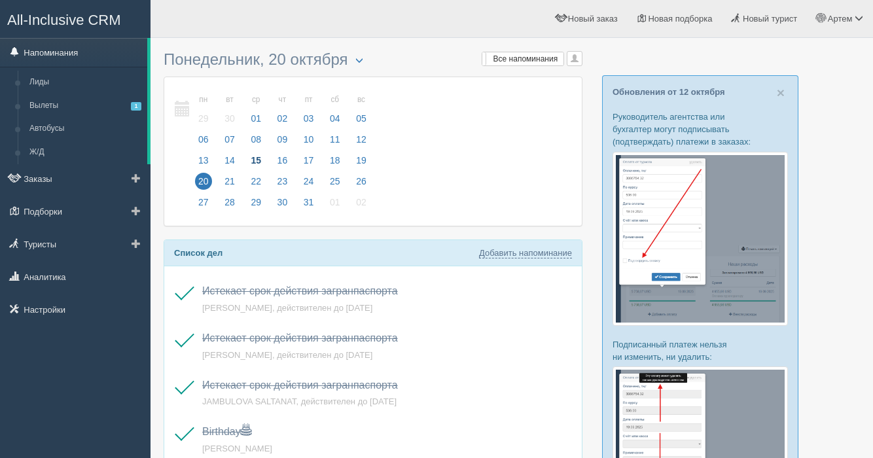
click at [51, 44] on link "Напоминания" at bounding box center [73, 52] width 147 height 29
